Goal: Task Accomplishment & Management: Use online tool/utility

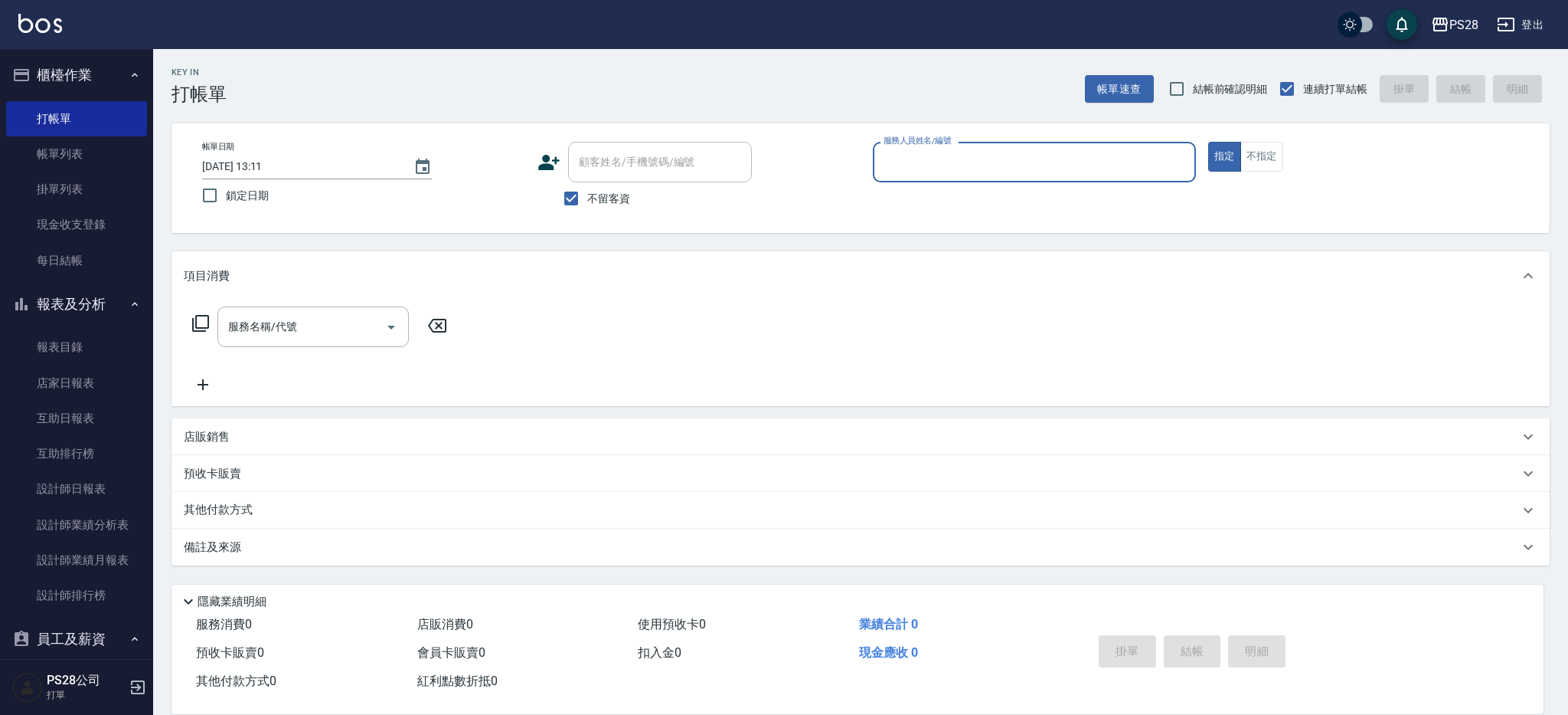
click at [998, 167] on input "服務人員姓名/編號" at bounding box center [1035, 161] width 310 height 27
type input "ˋ"
click at [1208, 142] on button "指定" at bounding box center [1224, 157] width 33 height 30
type button "true"
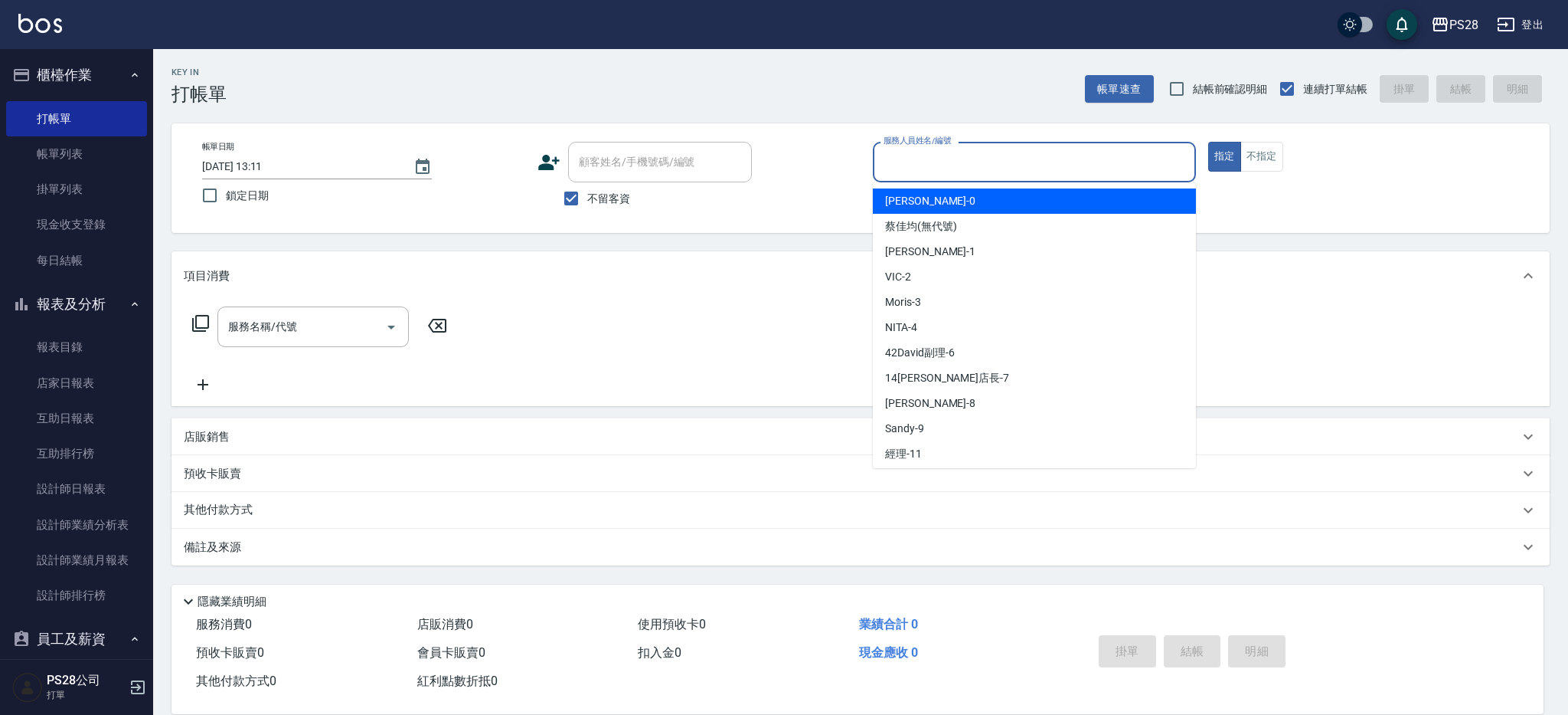
click at [915, 169] on input "服務人員姓名/編號" at bounding box center [1035, 161] width 310 height 27
type input "NITA-4"
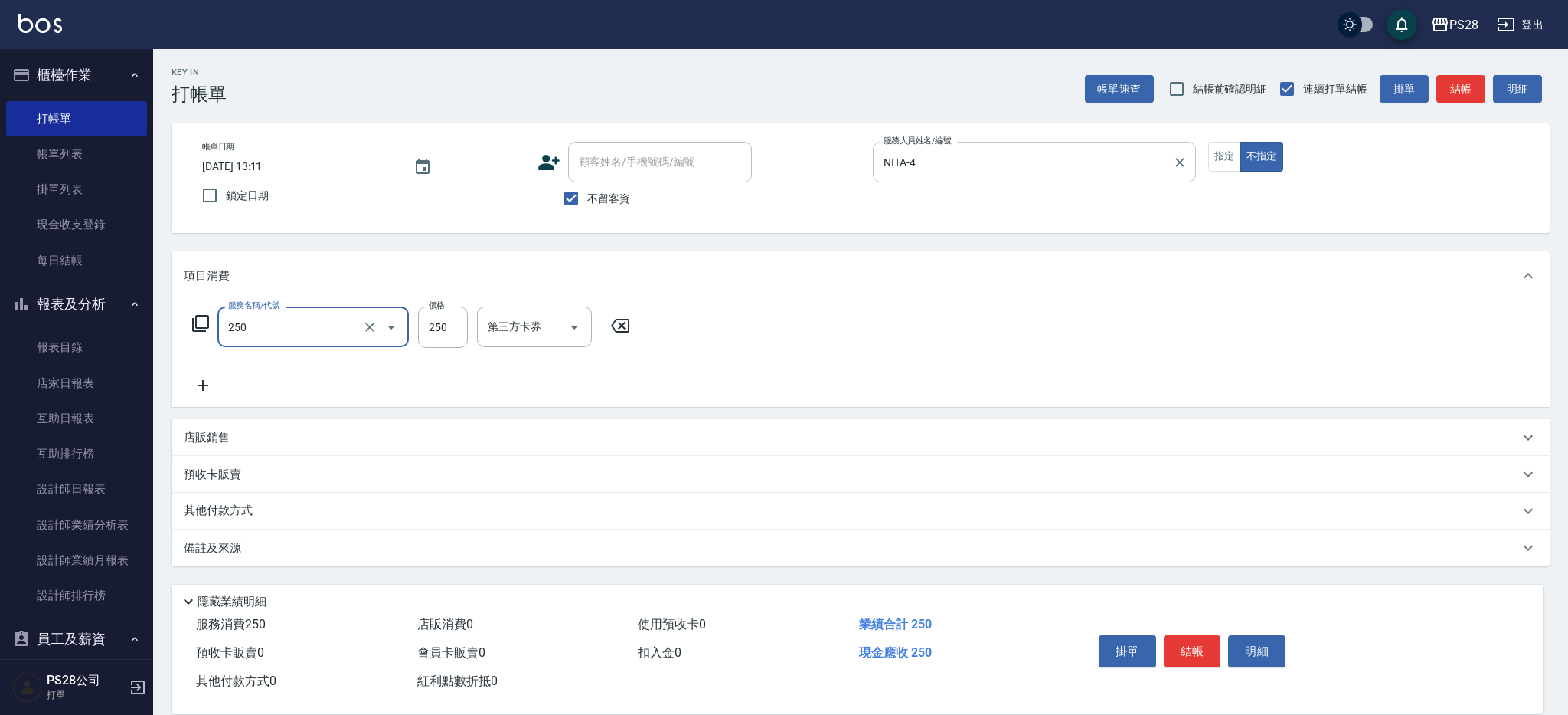
type input "單剪(250)"
type input "149"
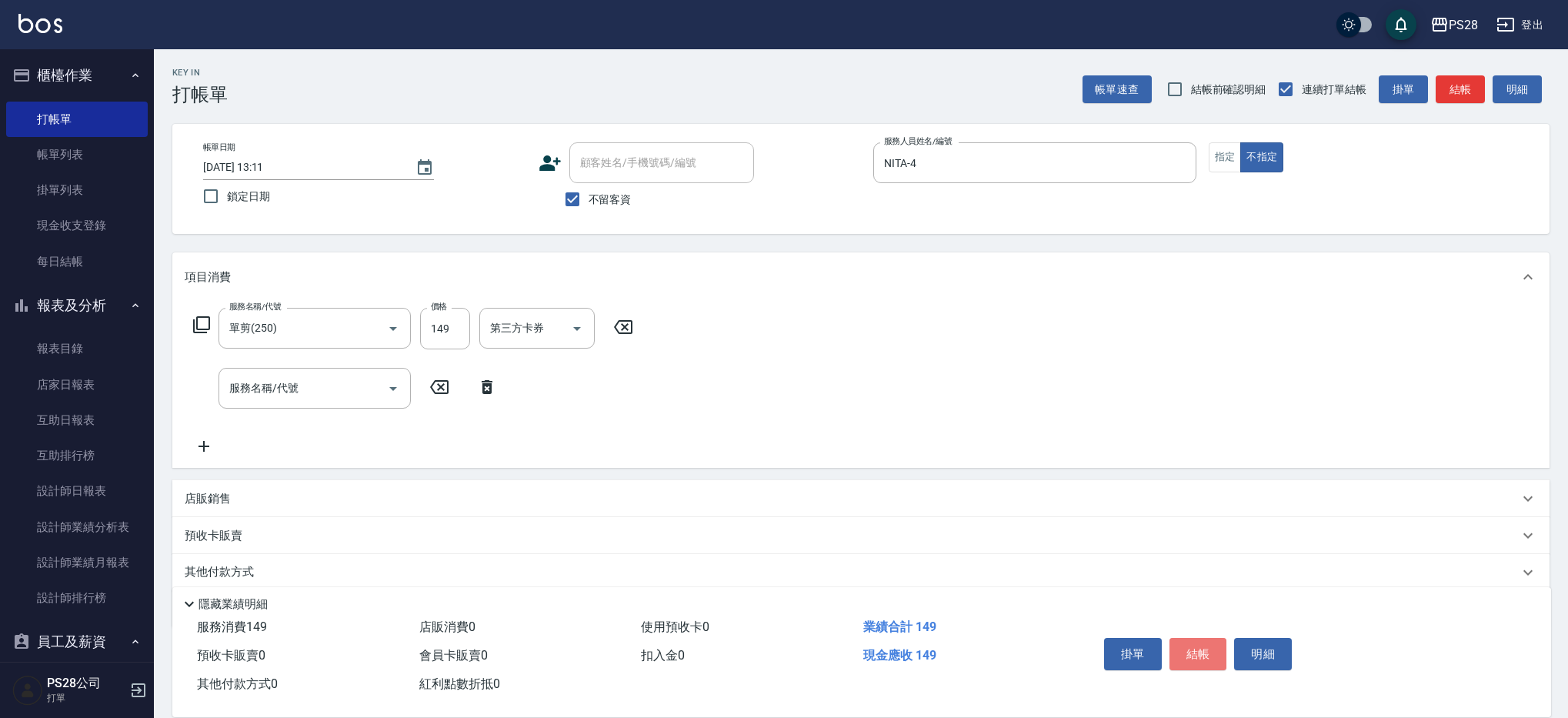
drag, startPoint x: 1195, startPoint y: 649, endPoint x: 1203, endPoint y: 645, distance: 8.9
click at [1195, 649] on button "結帳" at bounding box center [1198, 654] width 58 height 32
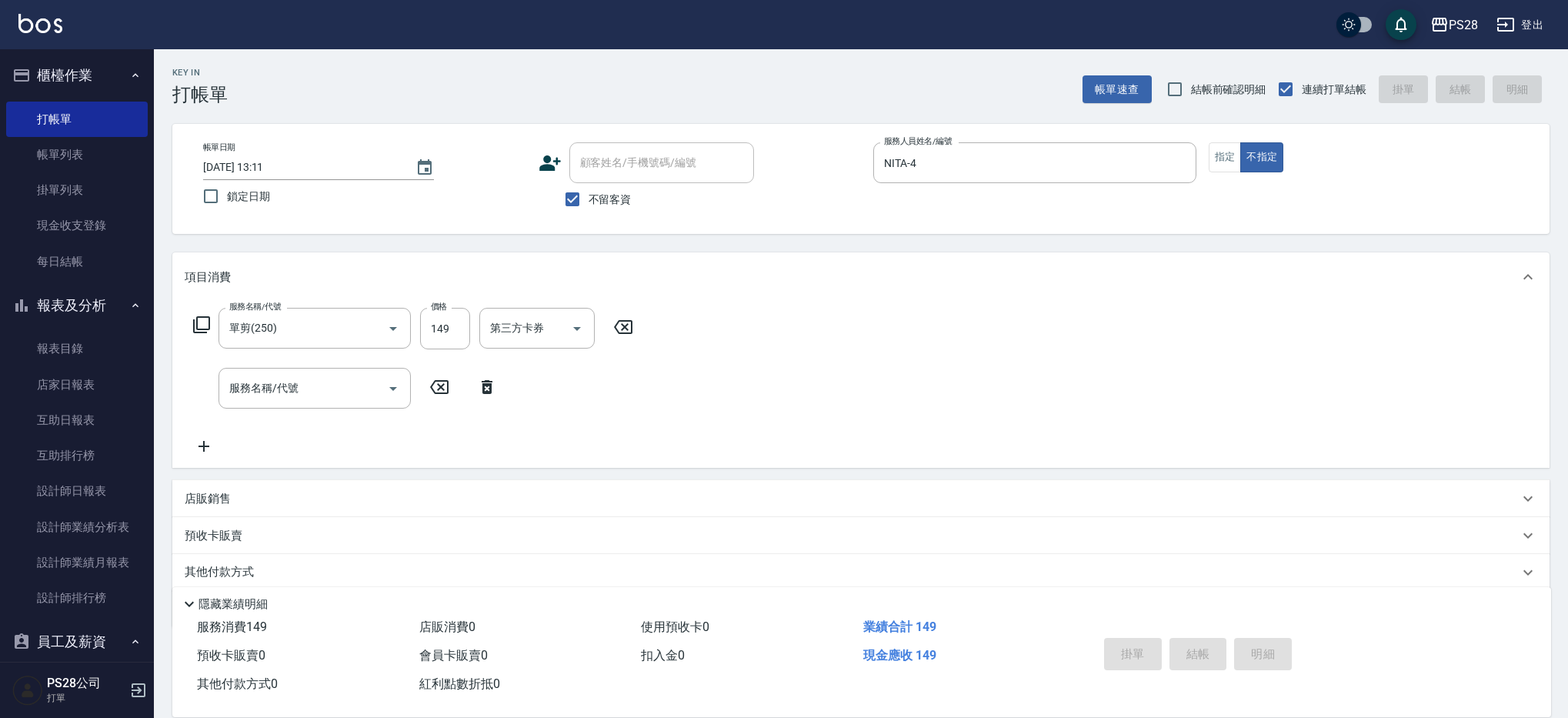
type input "[DATE] 14:27"
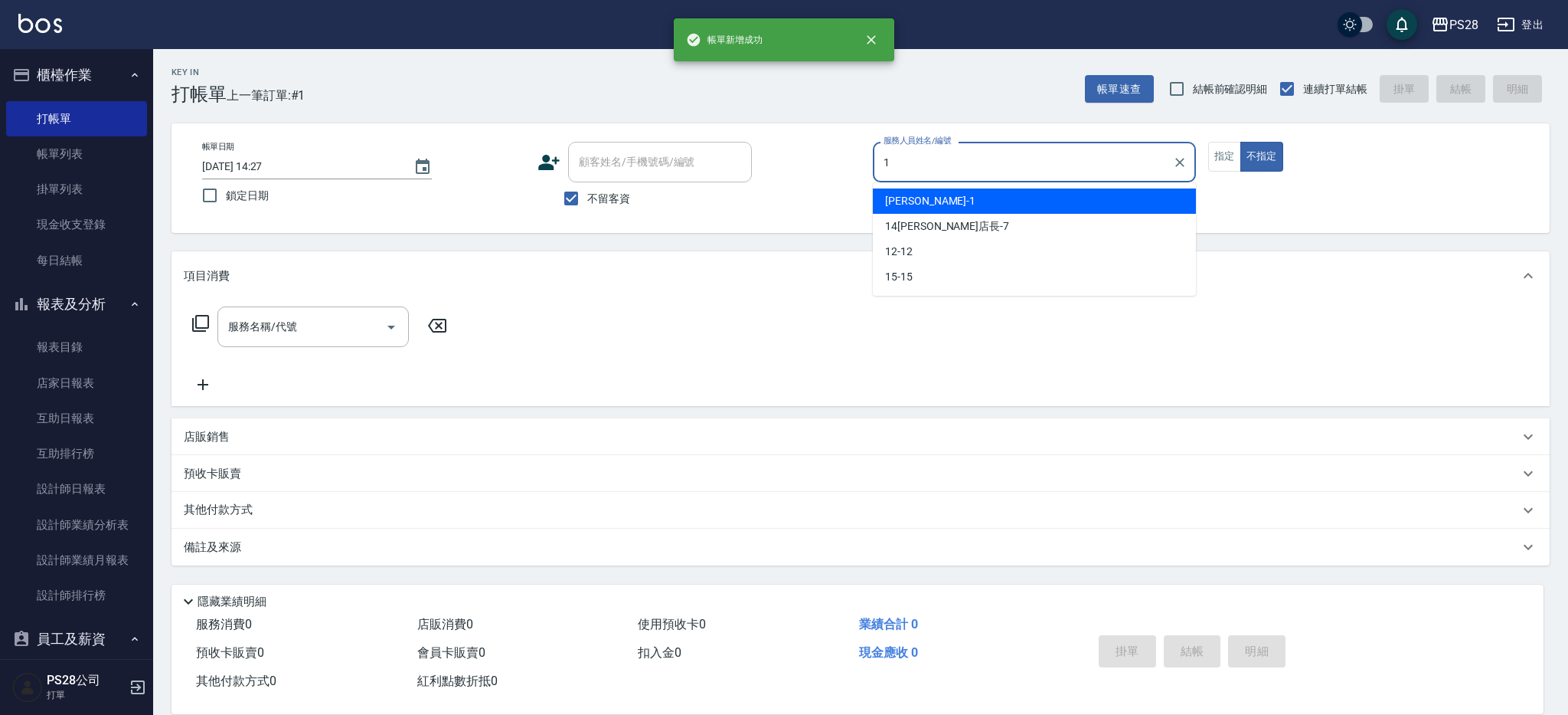
type input "1"
type button "false"
type input "[PERSON_NAME]-1"
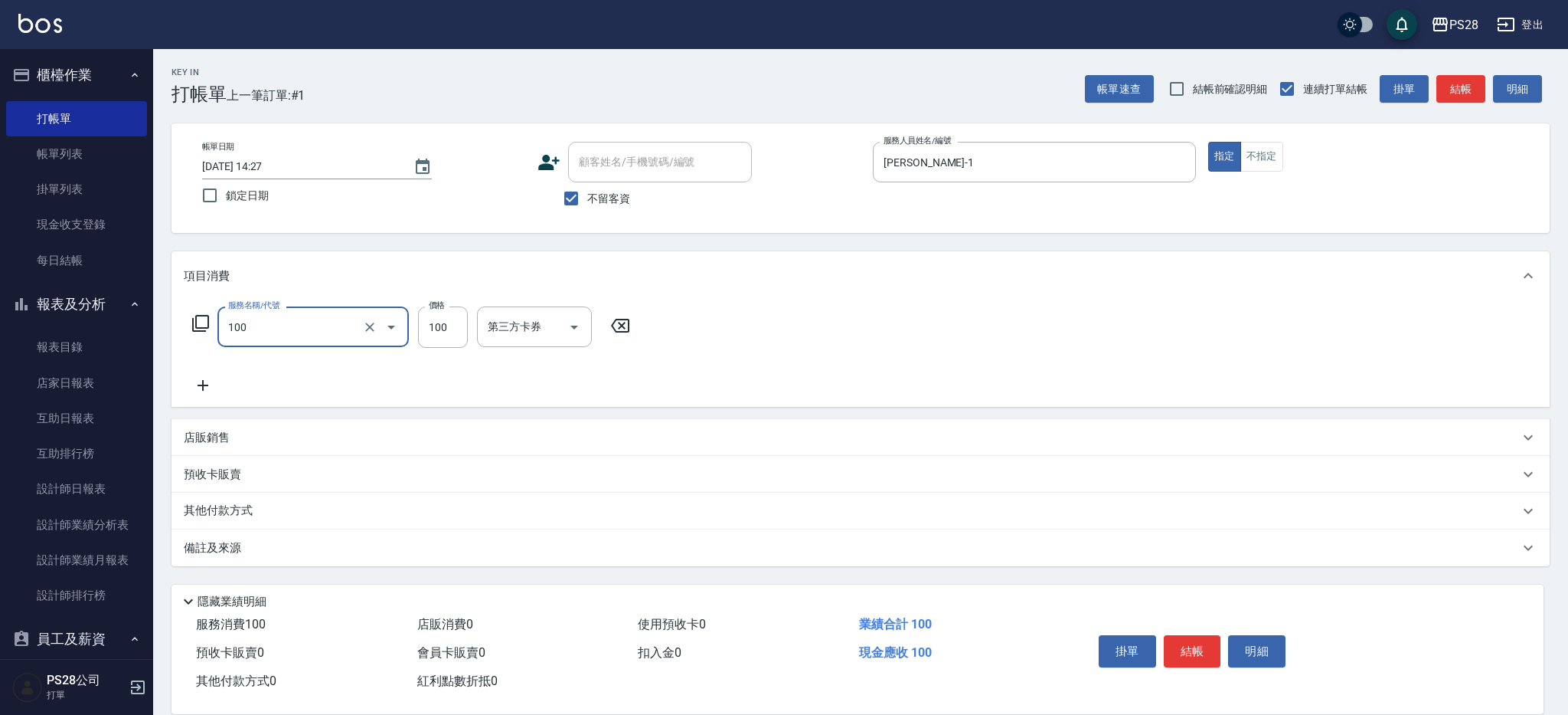
type input "洗髮(100)"
type input "[PERSON_NAME]-1"
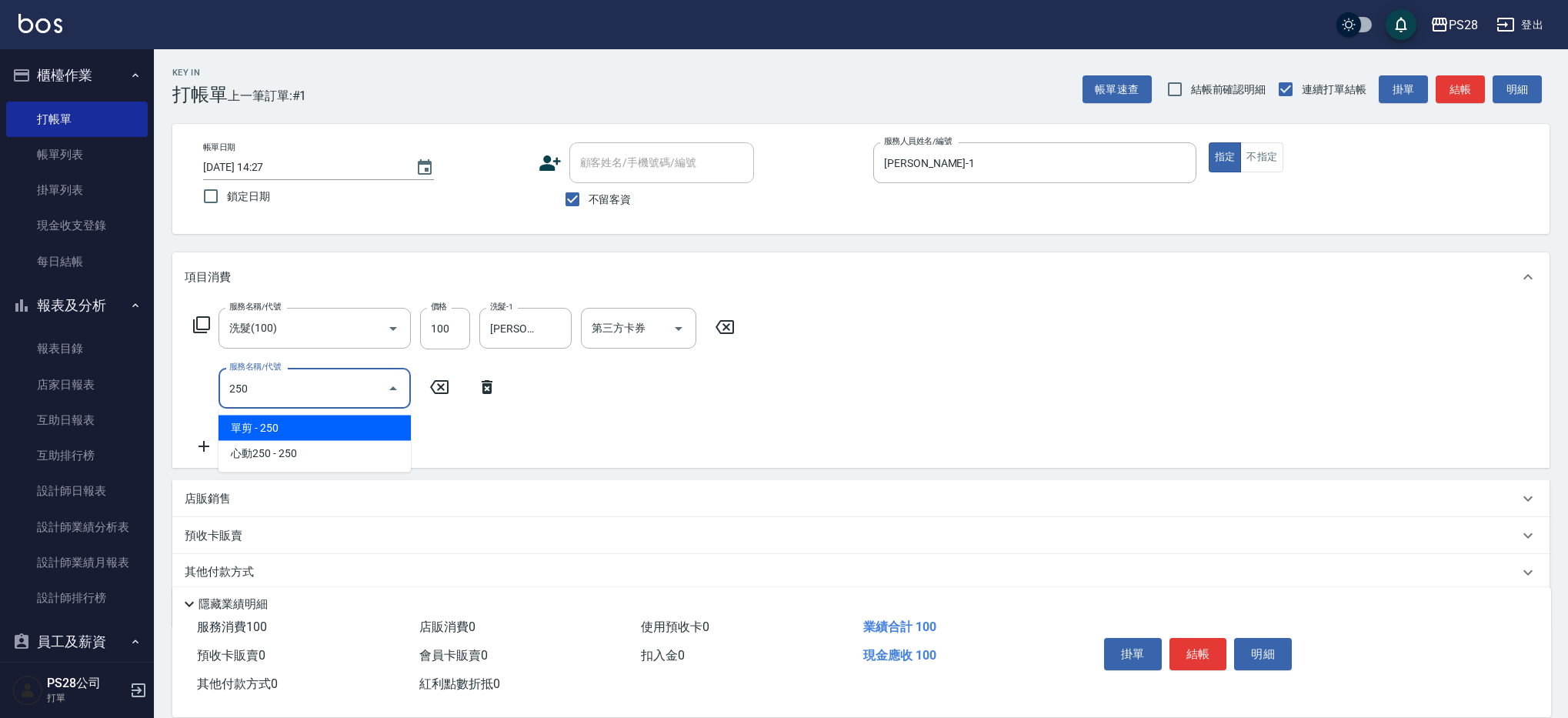
type input "單剪(250)"
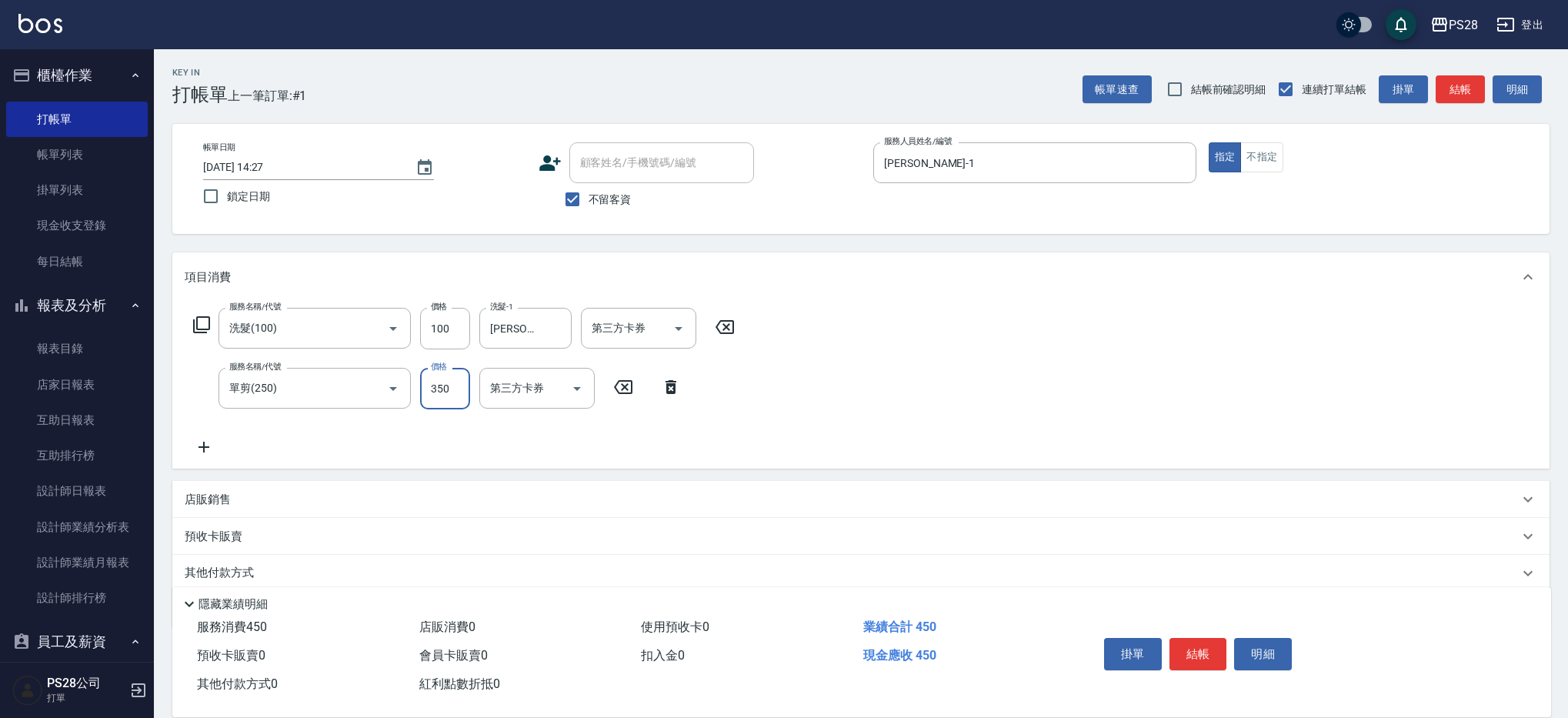
type input "350"
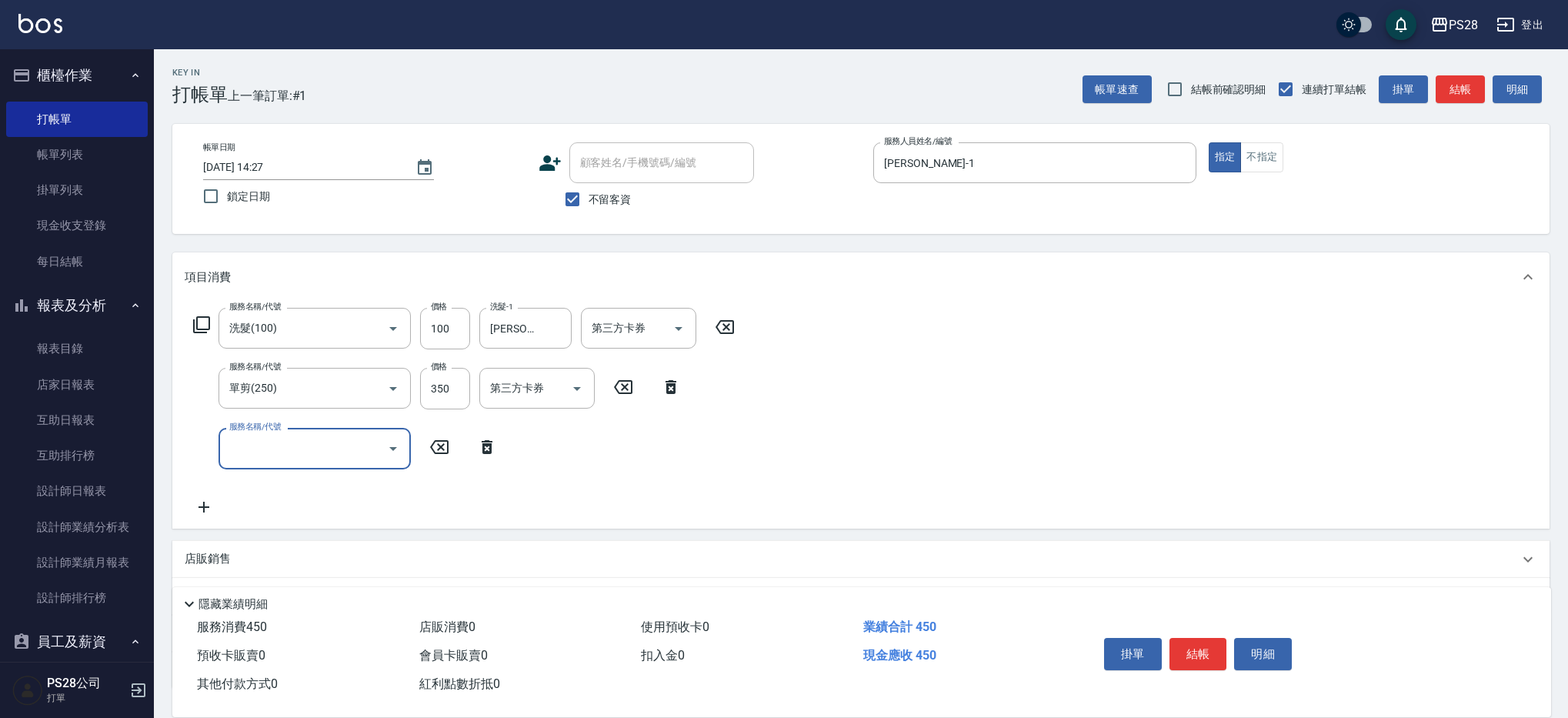
click at [1192, 631] on div "掛單 結帳 明細" at bounding box center [1198, 656] width 201 height 49
click at [1195, 647] on button "結帳" at bounding box center [1198, 654] width 58 height 32
